Goal: Information Seeking & Learning: Find specific fact

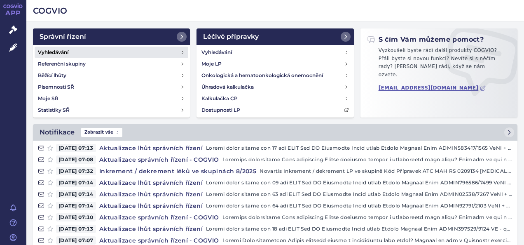
click at [87, 56] on link "Vyhledávání" at bounding box center [112, 53] width 154 height 12
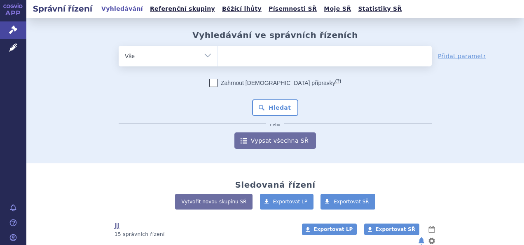
click at [280, 53] on ul at bounding box center [325, 54] width 214 height 17
click at [218, 53] on select at bounding box center [218, 55] width 0 height 21
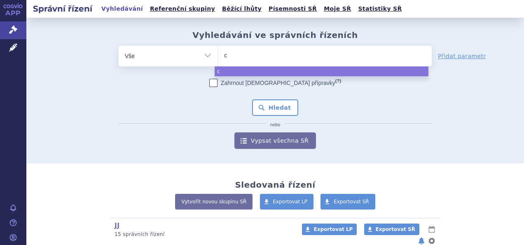
type input "co"
type input "cos"
type input "cose"
type input "cosen"
type input "cosent"
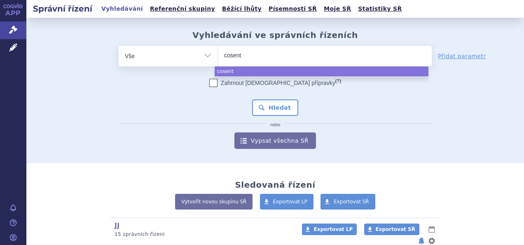
type input "cosenty"
type input "cosentyx"
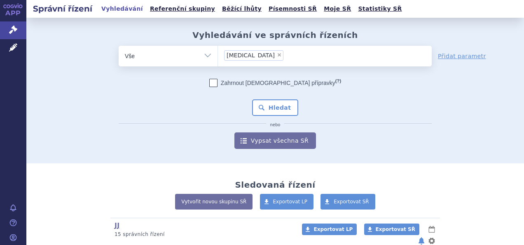
select select "cosentyx"
click at [279, 106] on button "Hledat" at bounding box center [275, 107] width 47 height 16
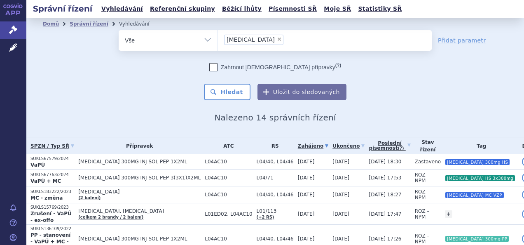
scroll to position [77, 0]
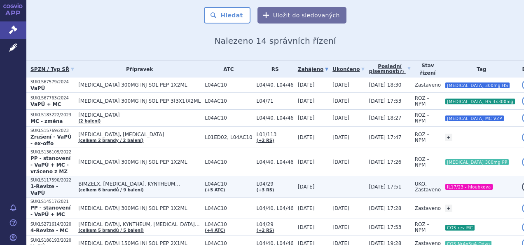
click at [173, 176] on td "BIMZELX, [MEDICAL_DATA], KYNTHEUM… (celkem 6 brandů / 9 balení)" at bounding box center [137, 186] width 127 height 21
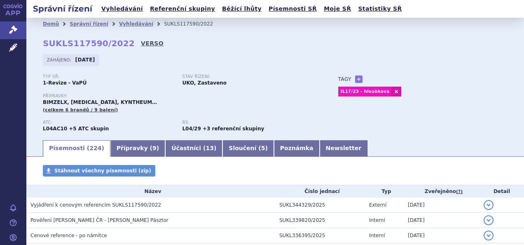
click at [141, 42] on link "VERSO" at bounding box center [152, 43] width 23 height 8
